Goal: Task Accomplishment & Management: Use online tool/utility

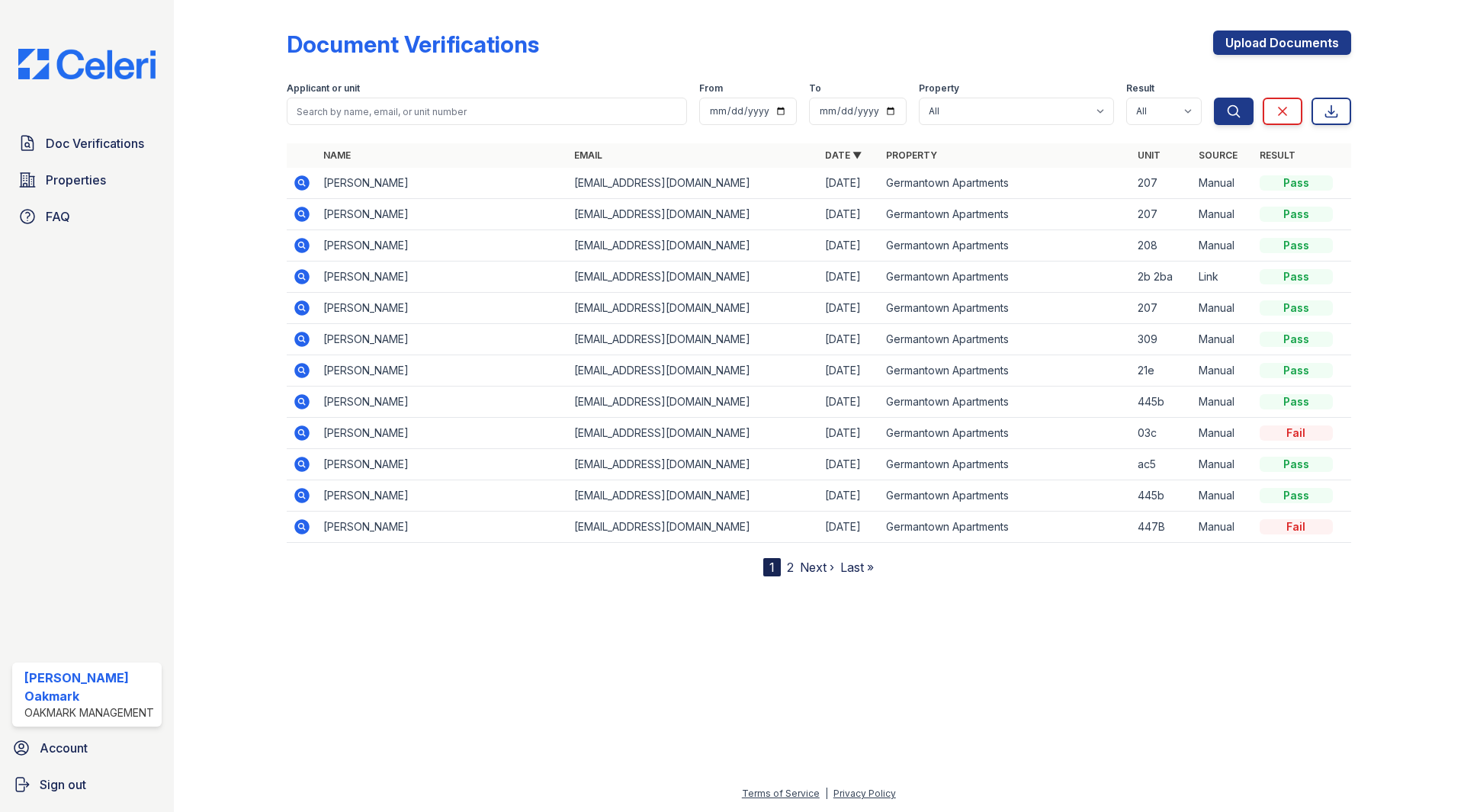
click at [70, 61] on img at bounding box center [87, 63] width 162 height 30
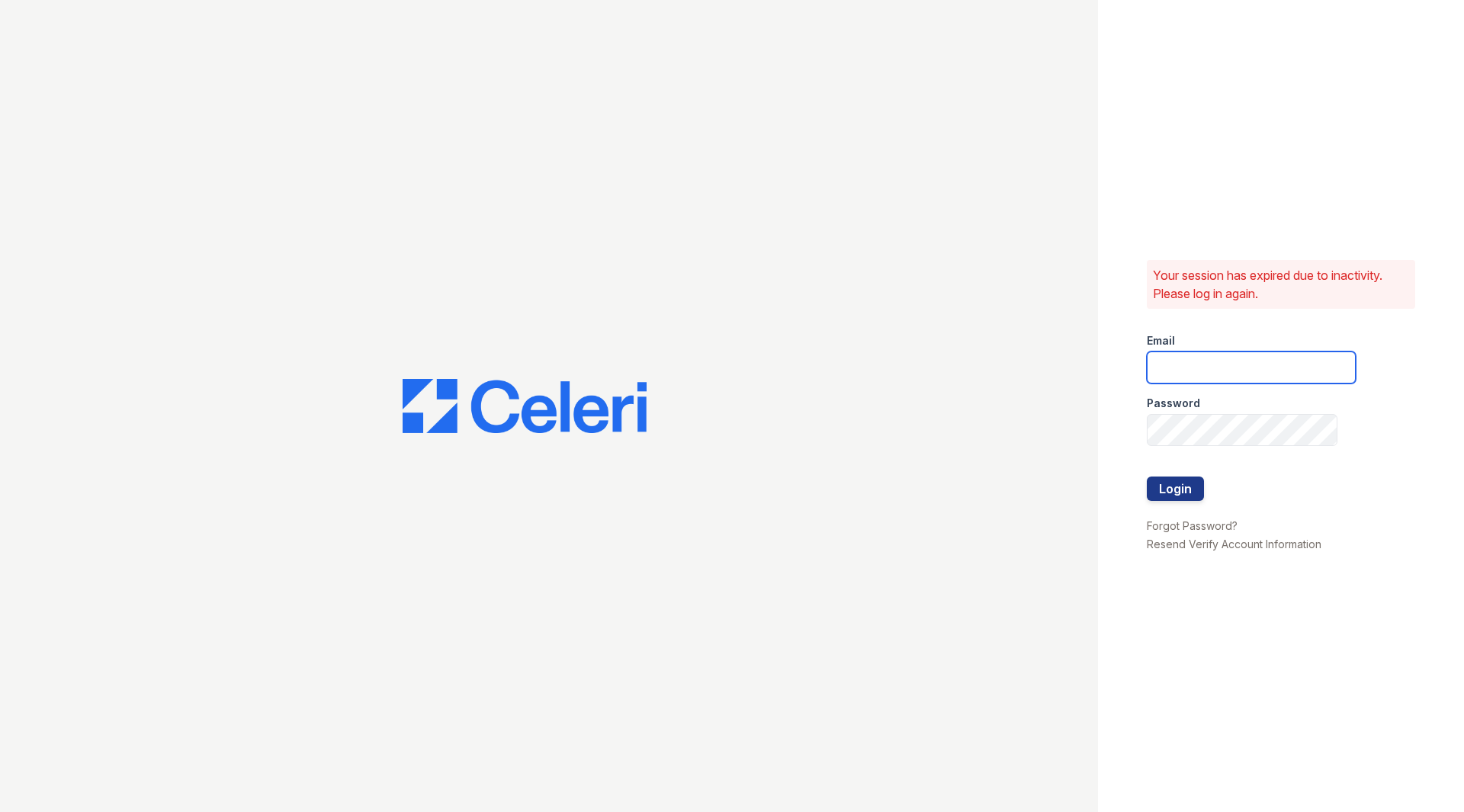
click at [1228, 368] on input "email" at bounding box center [1252, 367] width 209 height 32
type input "[PERSON_NAME][EMAIL_ADDRESS][DOMAIN_NAME]"
click at [1147, 476] on button "Login" at bounding box center [1176, 488] width 57 height 25
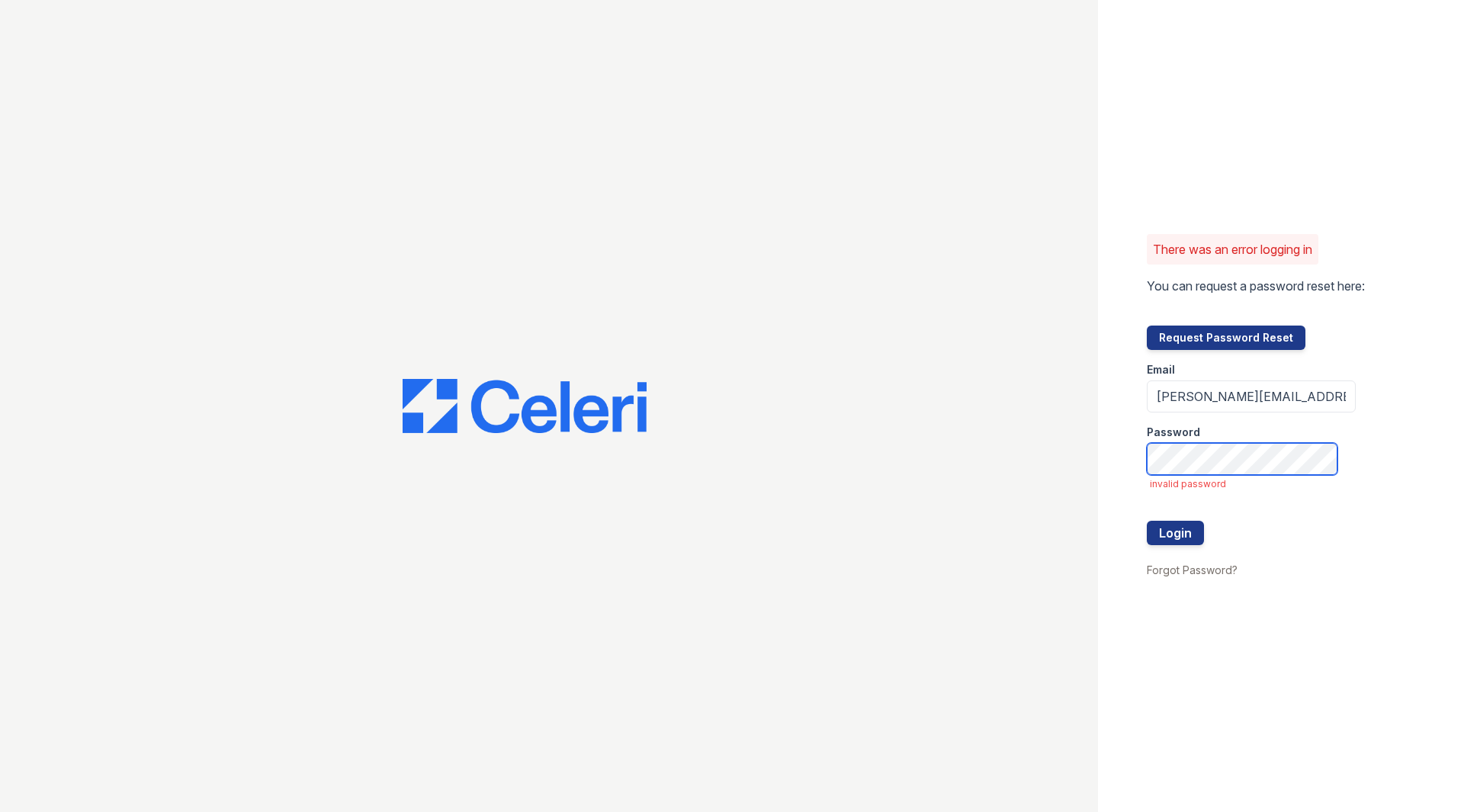
click at [1147, 521] on button "Login" at bounding box center [1176, 533] width 57 height 25
